Goal: Information Seeking & Learning: Compare options

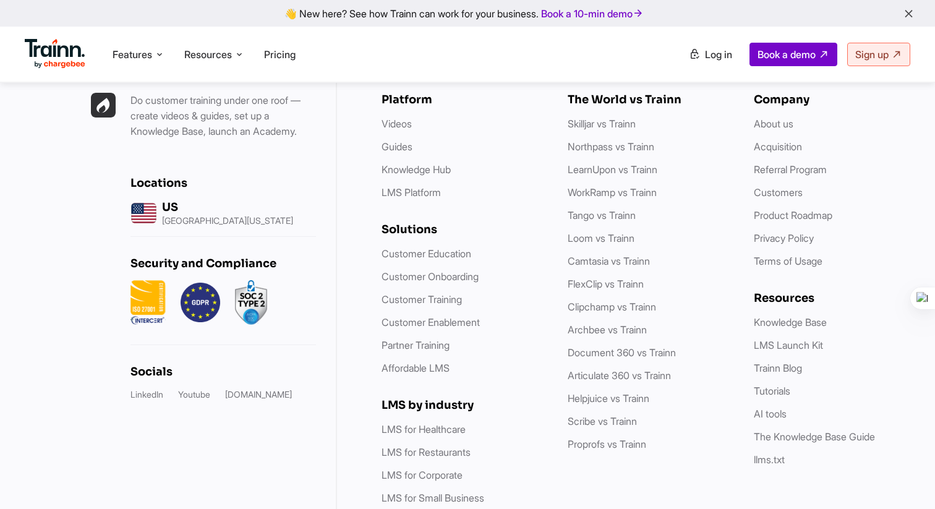
scroll to position [3575, 0]
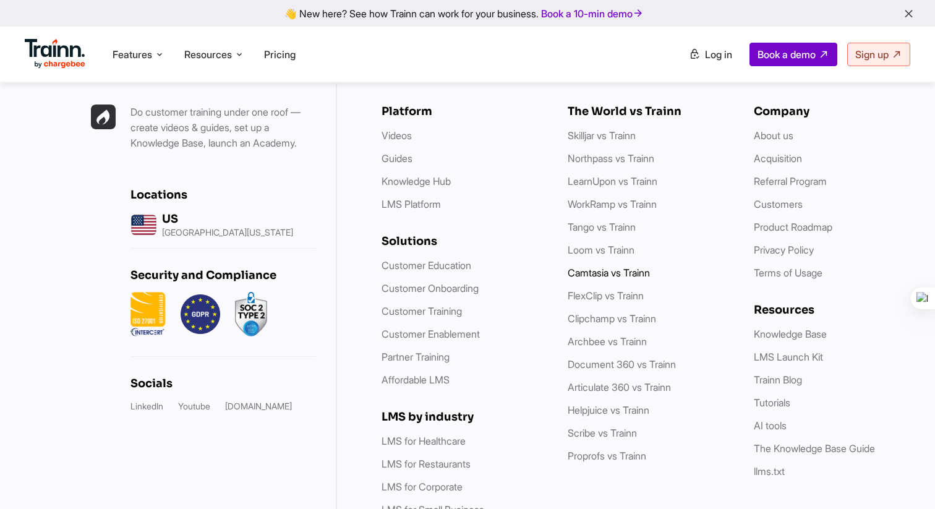
click at [599, 267] on link "Camtasia vs Trainn" at bounding box center [609, 273] width 82 height 12
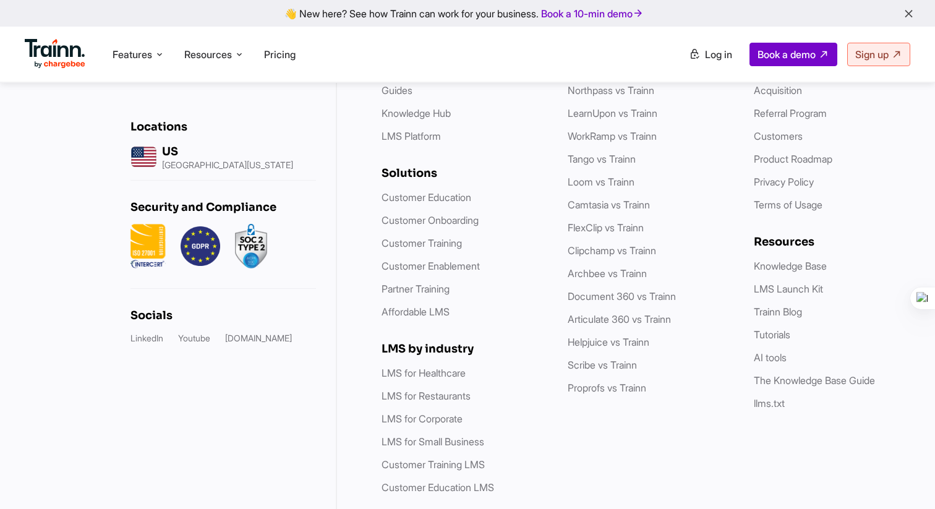
scroll to position [3661, 0]
click at [622, 75] on link "Skilljar vs Trainn" at bounding box center [602, 68] width 68 height 12
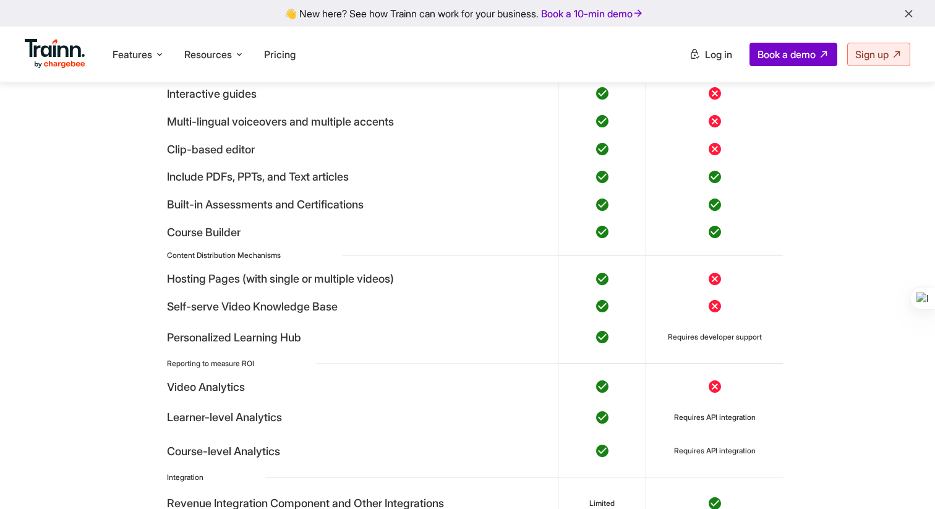
scroll to position [3672, 0]
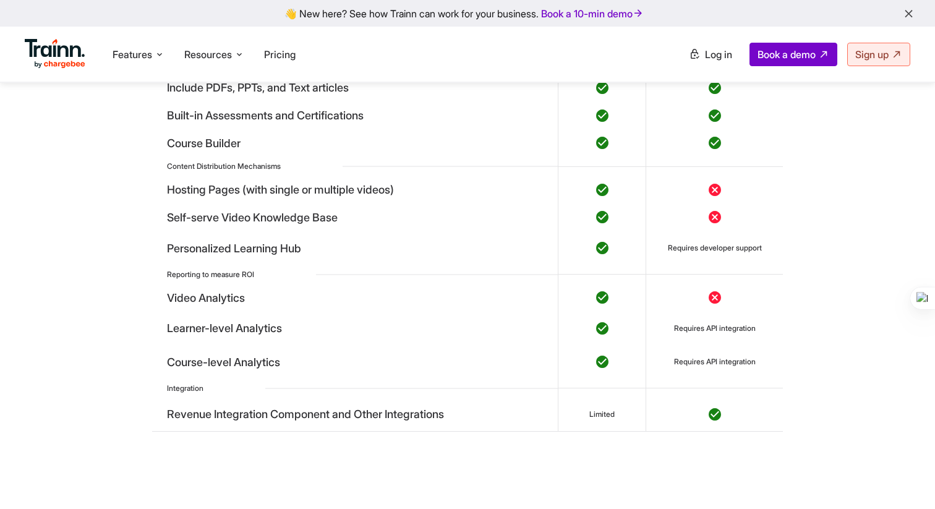
click at [50, 260] on div "Skilljar vs. Trainn Which is right for me? We obviously think we’re pretty grea…" at bounding box center [467, 202] width 935 height 1012
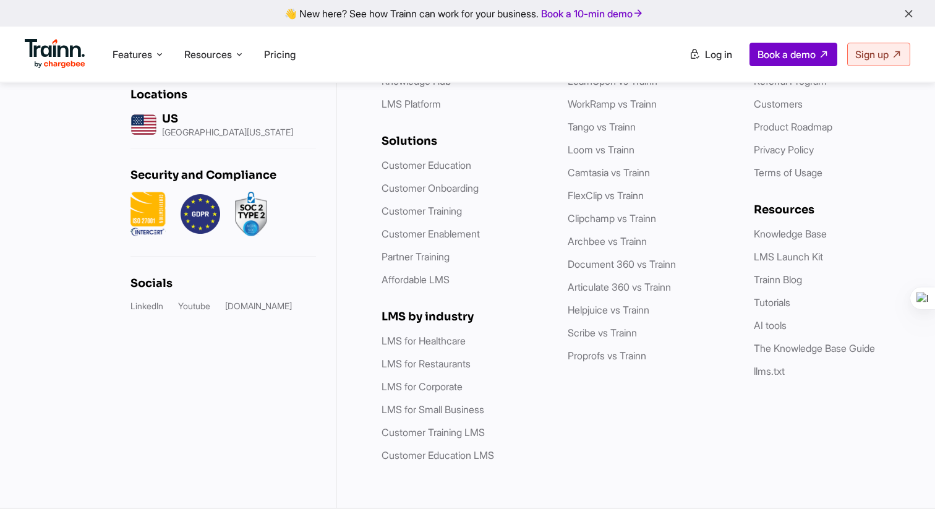
scroll to position [5849, 0]
click at [675, 364] on ul "Skilljar vs Trainn Northpass vs Trainn LearnUpon vs Trainn WorkRamp vs Trainn T…" at bounding box center [648, 196] width 161 height 336
click at [523, 234] on ul "Customer Education Customer Onboarding Customer Training Customer Enablement Pa…" at bounding box center [462, 223] width 161 height 130
click at [603, 64] on link "Northpass vs Trainn" at bounding box center [611, 58] width 87 height 12
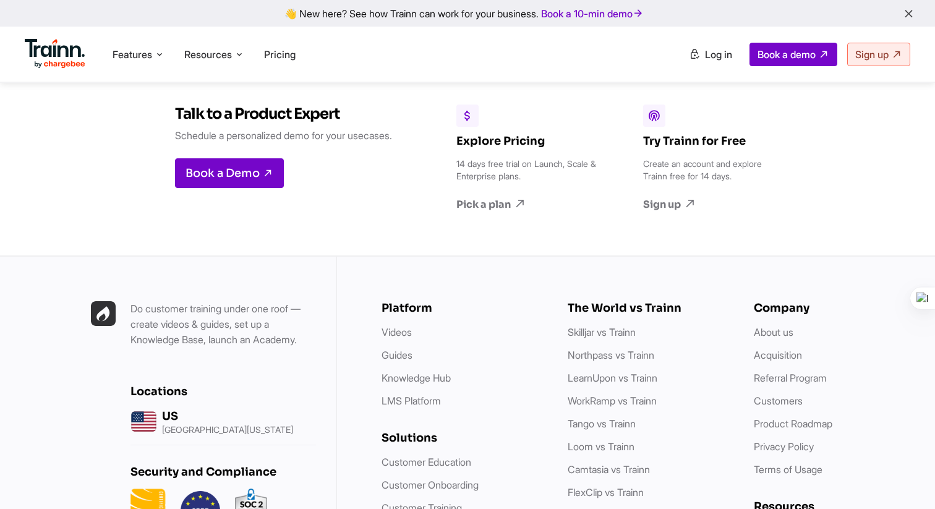
scroll to position [6175, 0]
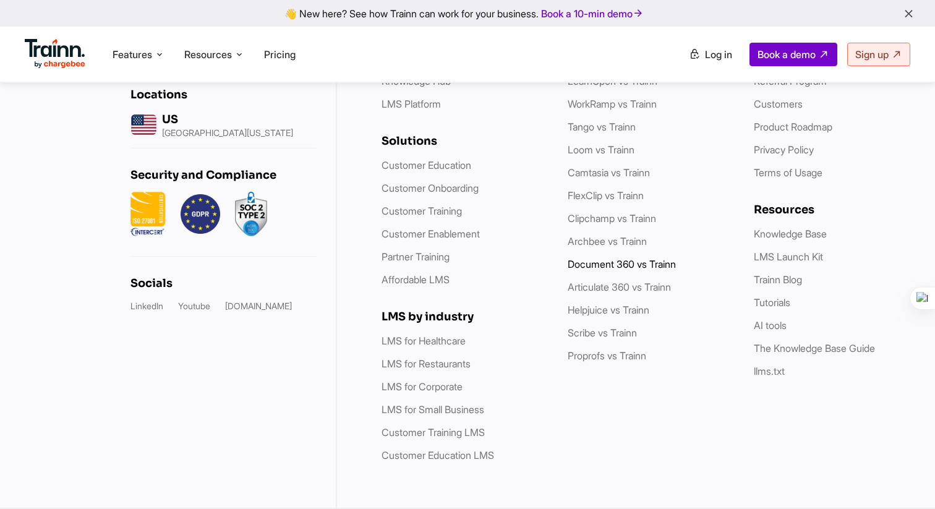
click at [608, 265] on link "Document 360 vs Trainn" at bounding box center [622, 264] width 108 height 12
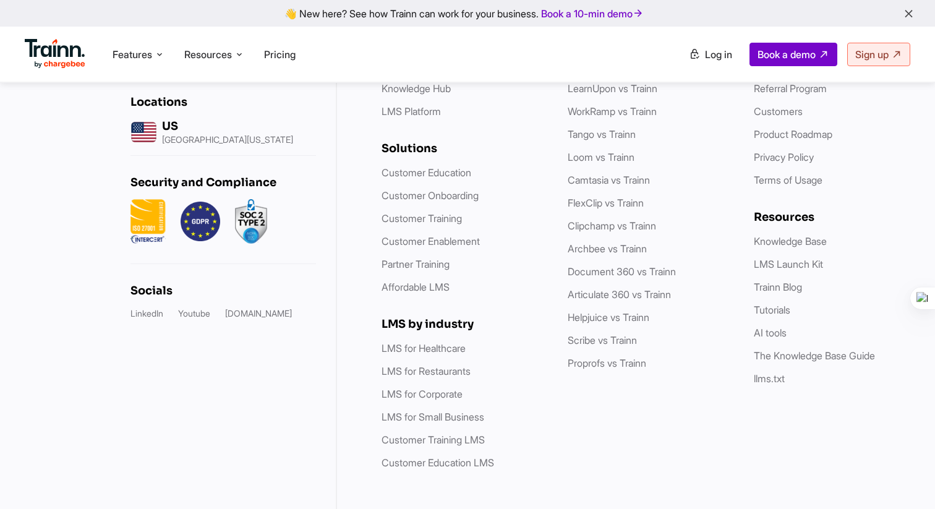
scroll to position [3535, 0]
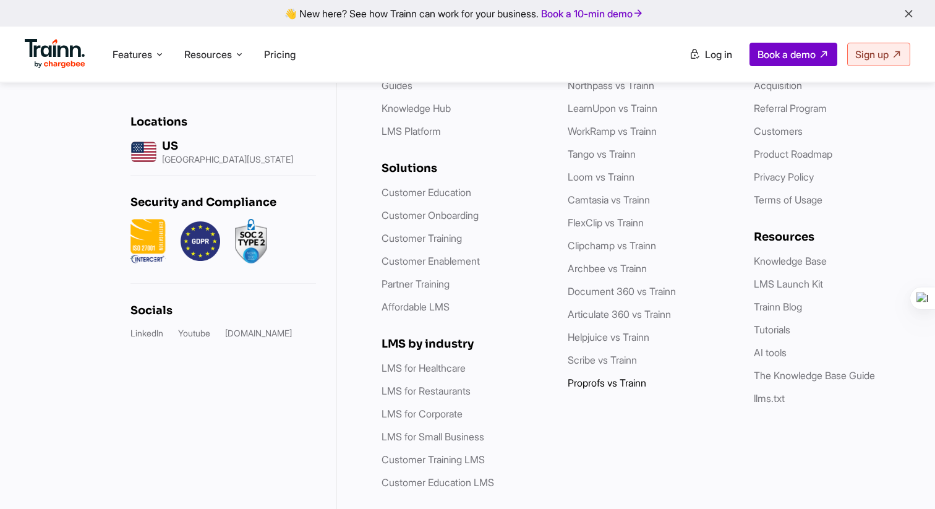
click at [584, 389] on link "Proprofs vs Trainn" at bounding box center [607, 383] width 79 height 12
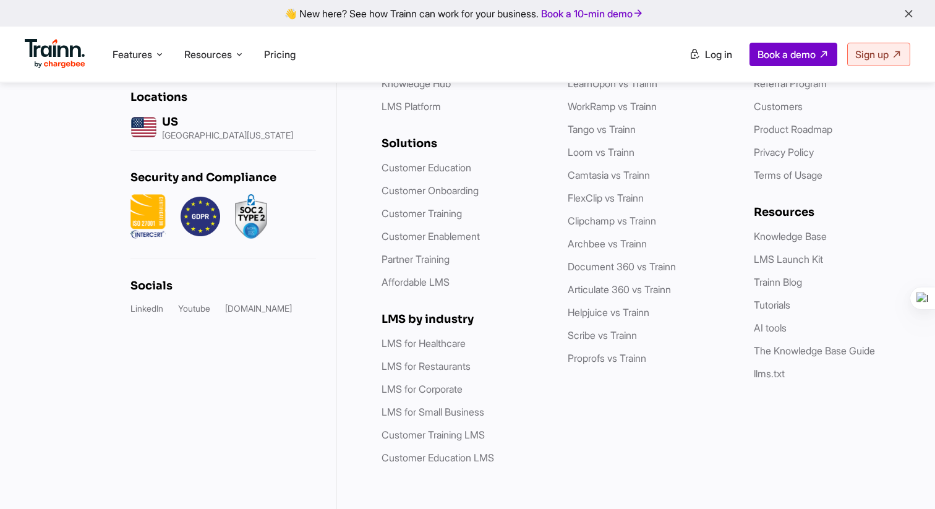
scroll to position [3527, 0]
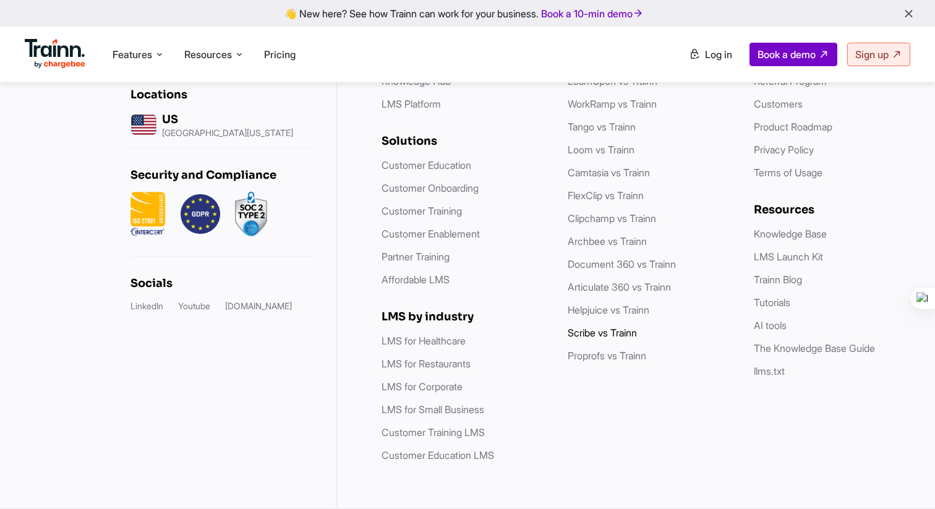
click at [598, 332] on link "Scribe vs Trainn" at bounding box center [602, 333] width 69 height 12
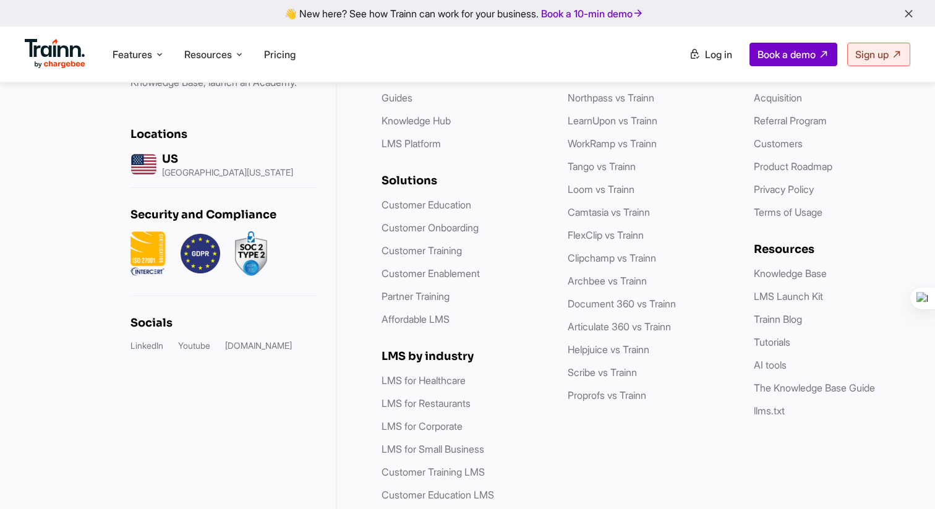
scroll to position [4159, 0]
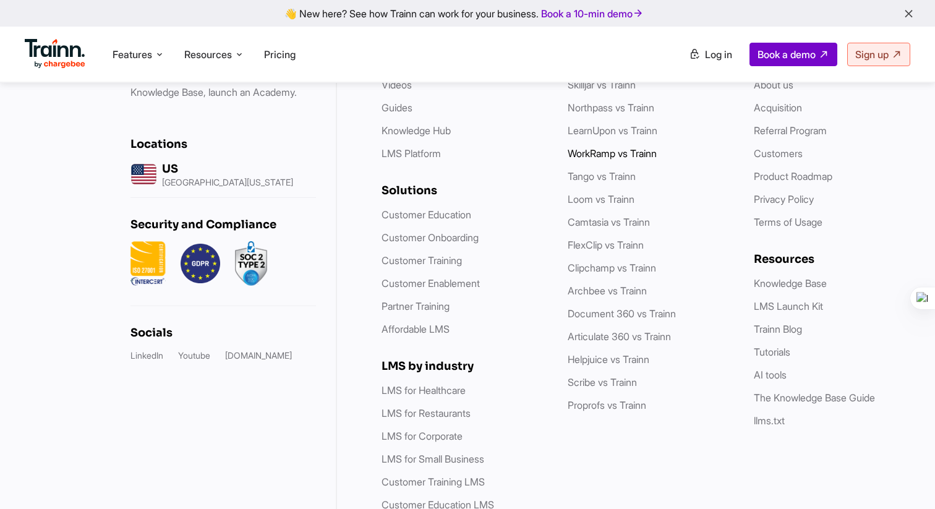
click at [639, 160] on link "WorkRamp vs Trainn" at bounding box center [612, 153] width 89 height 12
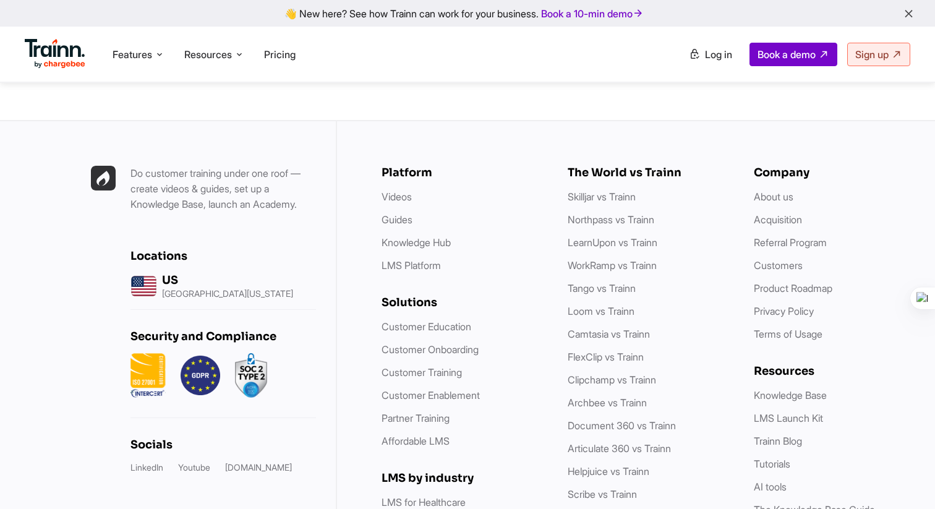
scroll to position [6609, 0]
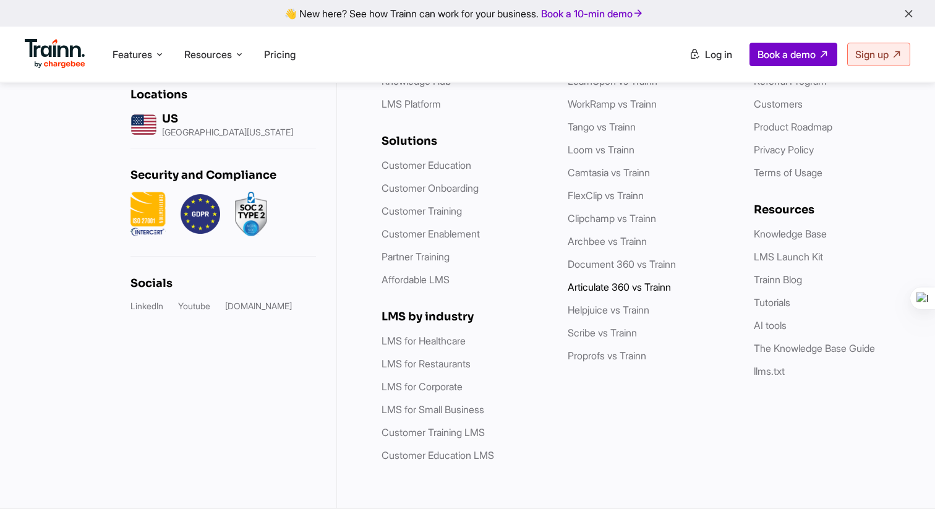
click at [612, 289] on link "Articulate 360 vs Trainn" at bounding box center [619, 287] width 103 height 12
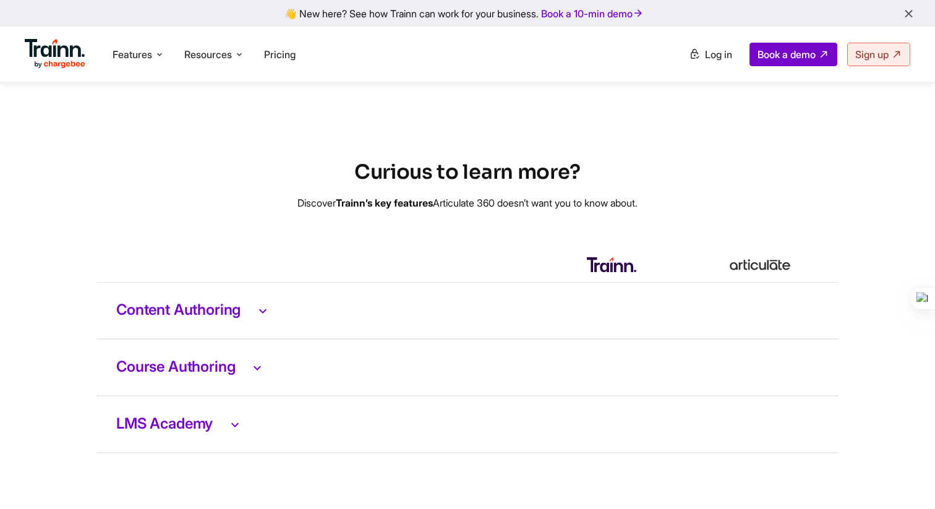
scroll to position [2389, 0]
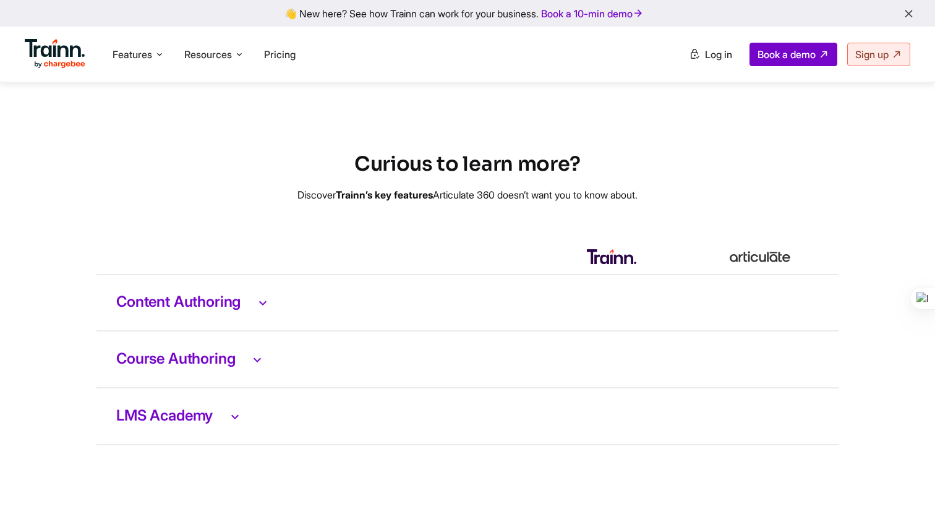
click at [248, 310] on h3 "Content Authoring" at bounding box center [467, 302] width 703 height 16
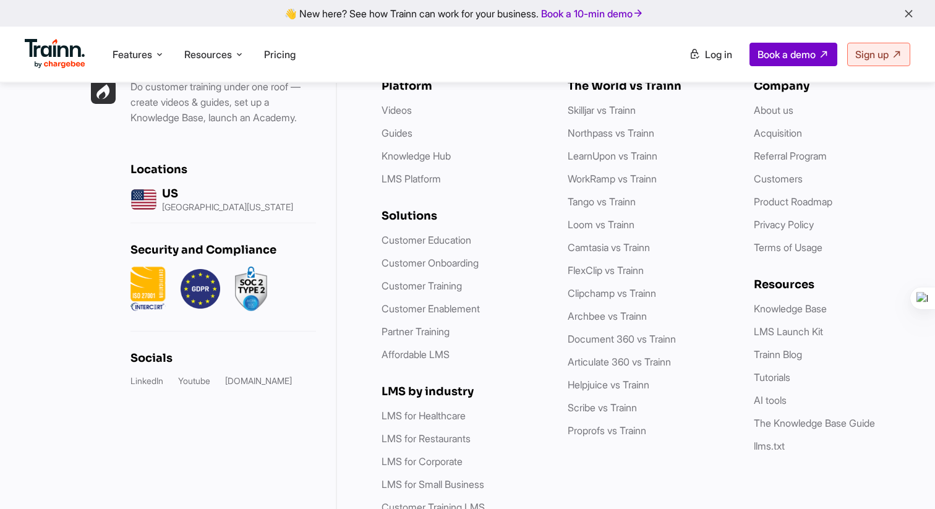
scroll to position [3953, 0]
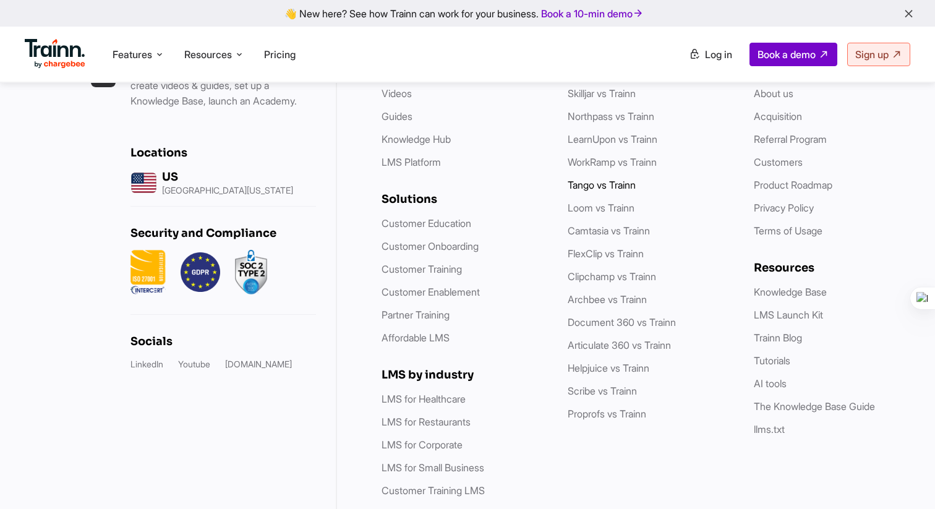
click at [588, 191] on link "Tango vs Trainn" at bounding box center [602, 185] width 68 height 12
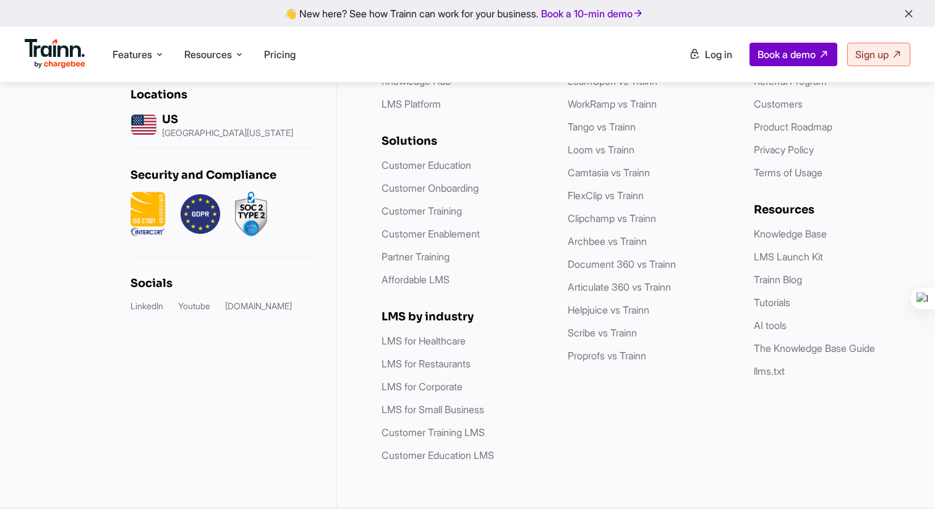
scroll to position [6378, 0]
click at [586, 330] on link "Scribe vs Trainn" at bounding box center [602, 333] width 69 height 12
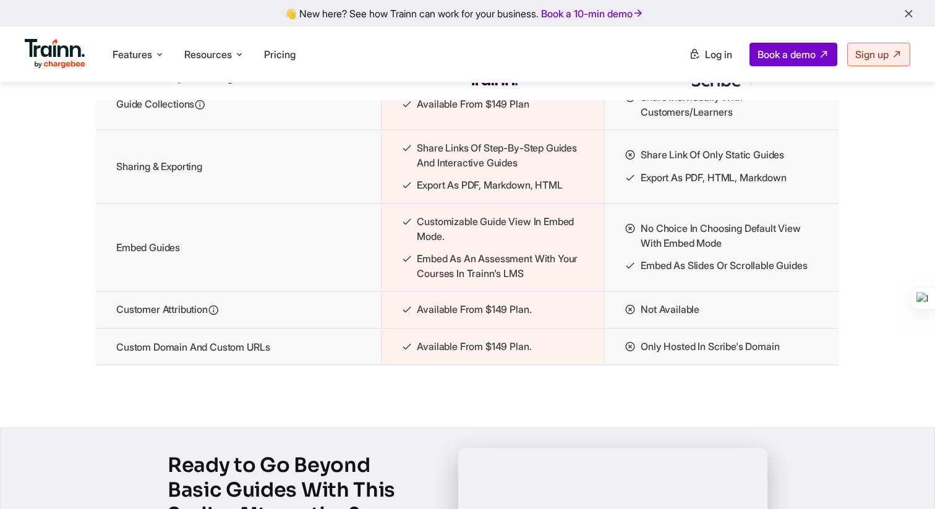
scroll to position [1847, 0]
